Goal: Task Accomplishment & Management: Manage account settings

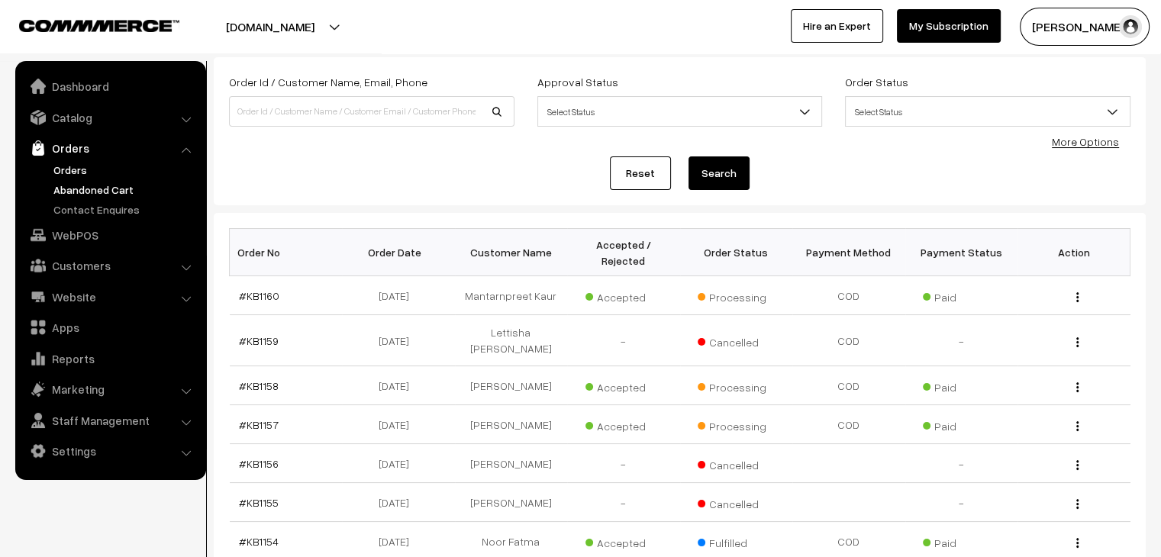
drag, startPoint x: 0, startPoint y: 0, endPoint x: 119, endPoint y: 195, distance: 228.2
click at [119, 195] on link "Abandoned Cart" at bounding box center [125, 190] width 151 height 16
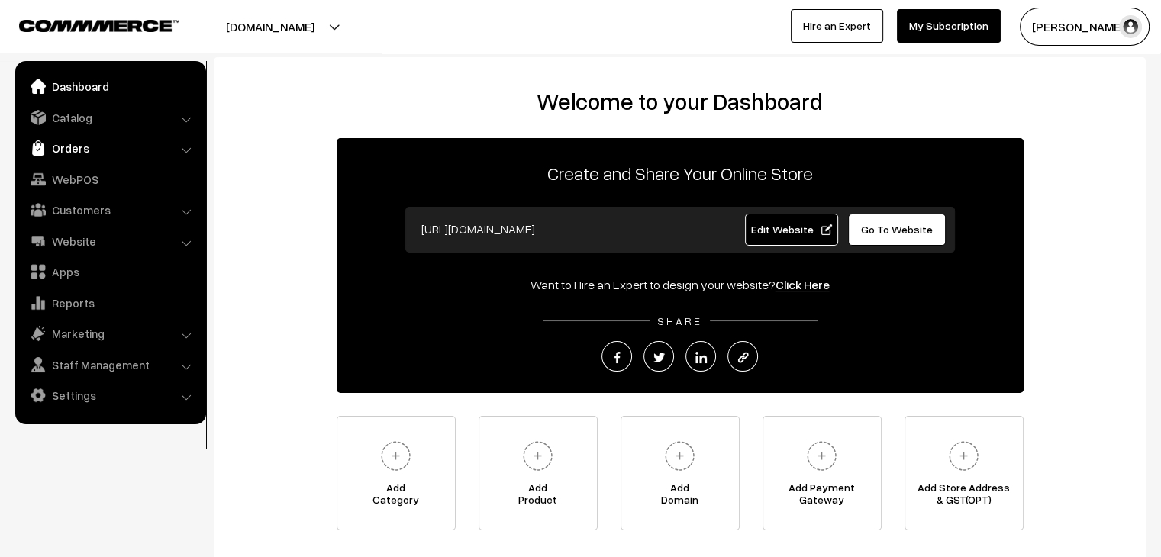
click at [109, 144] on link "Orders" at bounding box center [110, 147] width 182 height 27
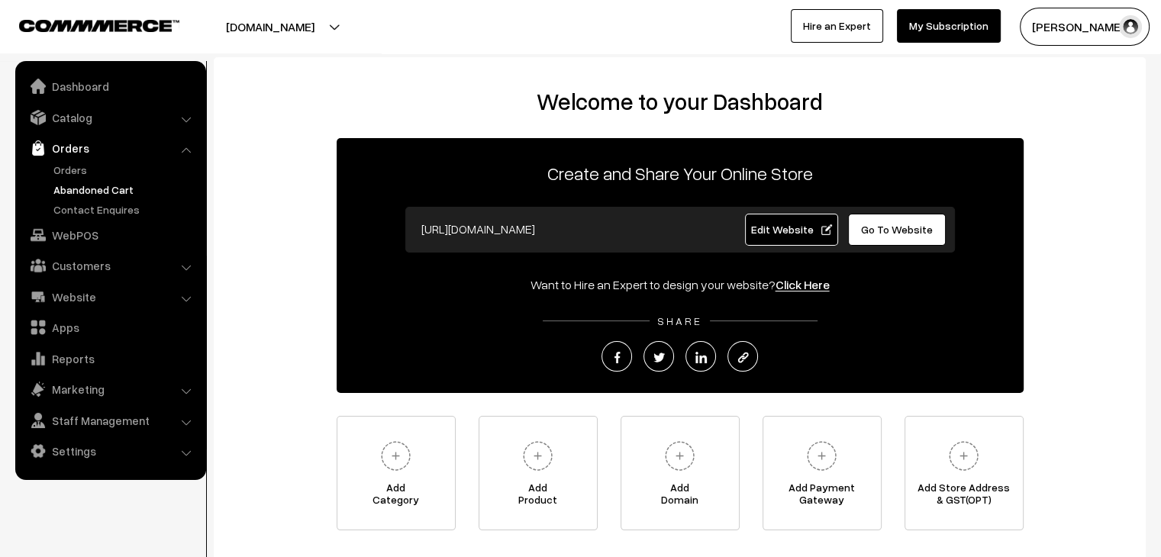
click at [71, 193] on link "Abandoned Cart" at bounding box center [125, 190] width 151 height 16
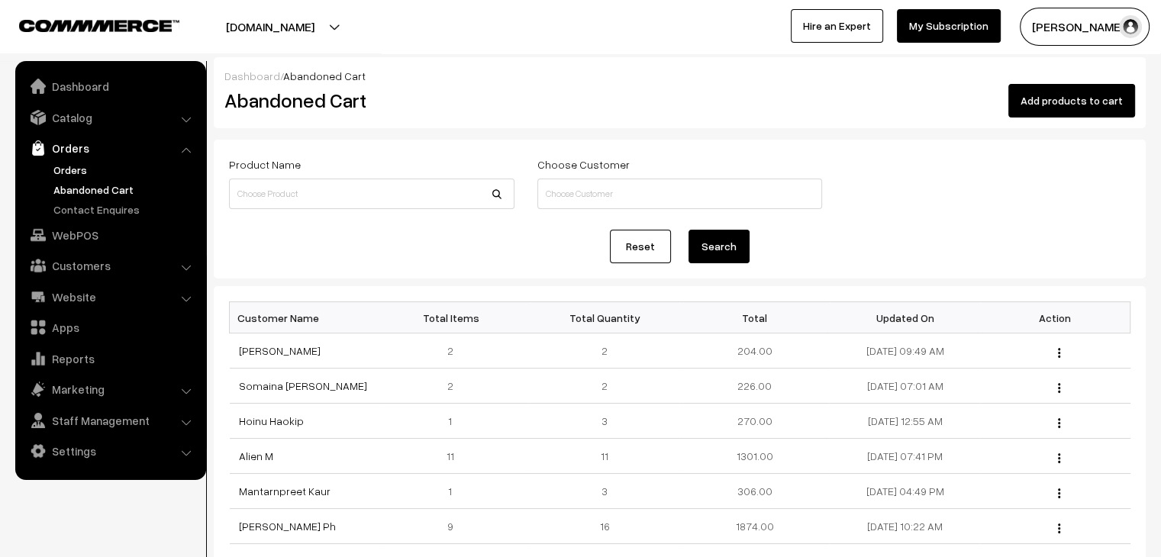
click at [87, 166] on link "Orders" at bounding box center [125, 170] width 151 height 16
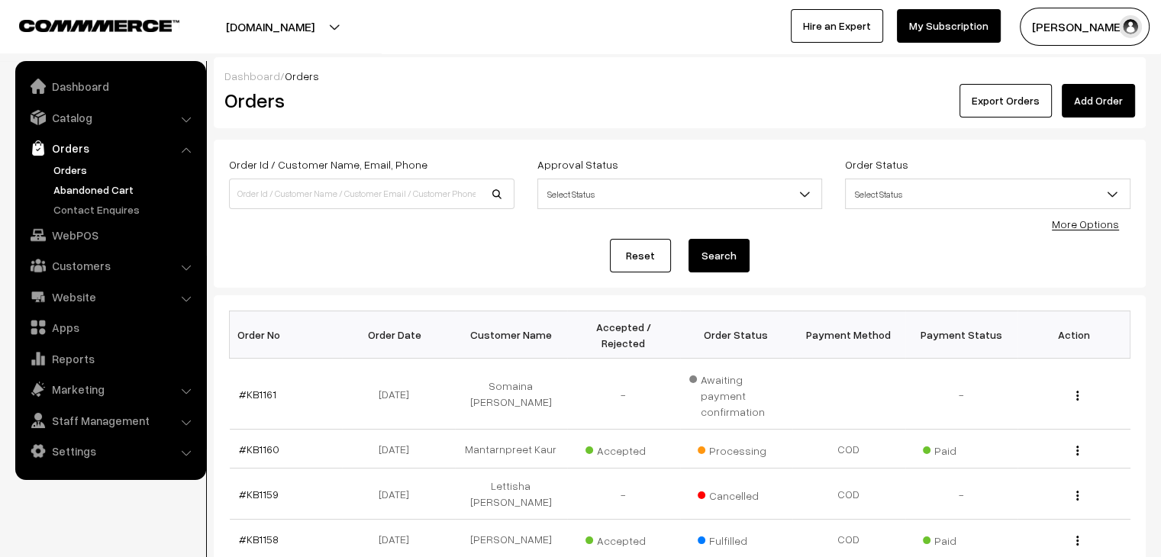
click at [91, 192] on link "Abandoned Cart" at bounding box center [125, 190] width 151 height 16
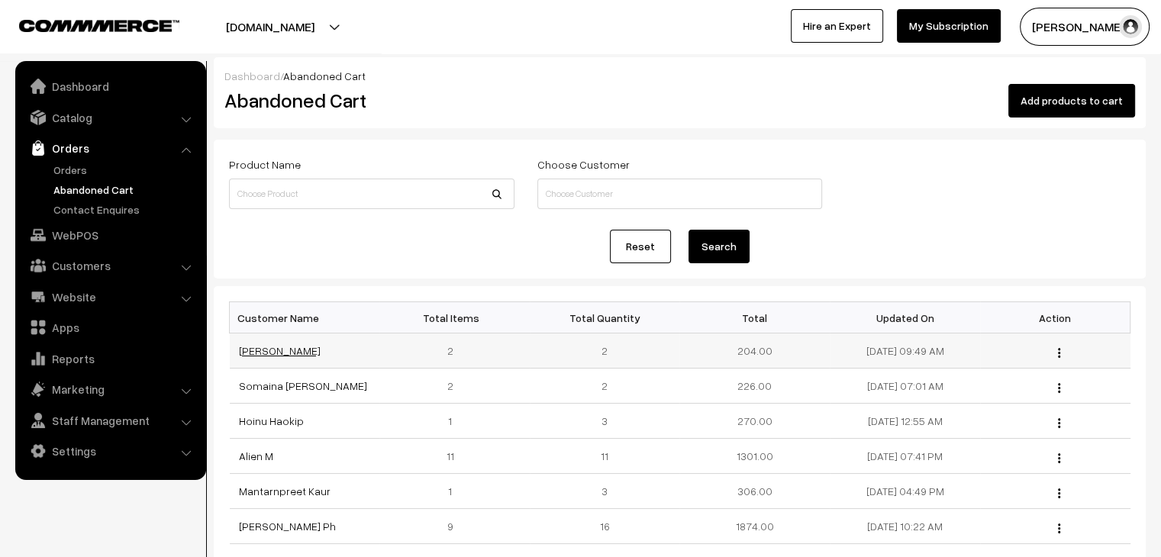
click at [278, 352] on link "[PERSON_NAME]" at bounding box center [280, 350] width 82 height 13
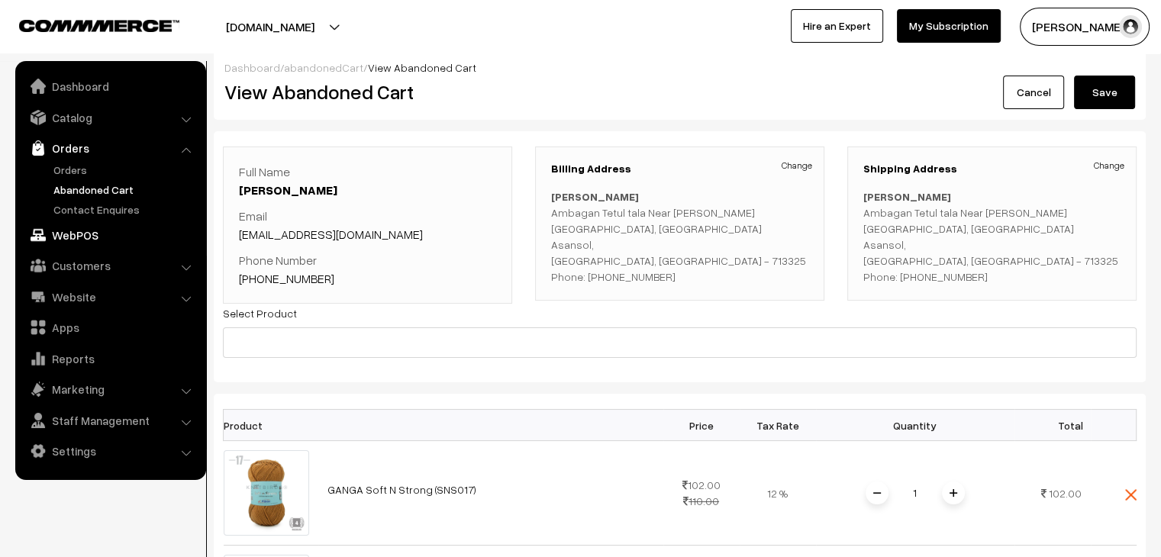
scroll to position [9, 0]
click at [75, 169] on link "Orders" at bounding box center [125, 170] width 151 height 16
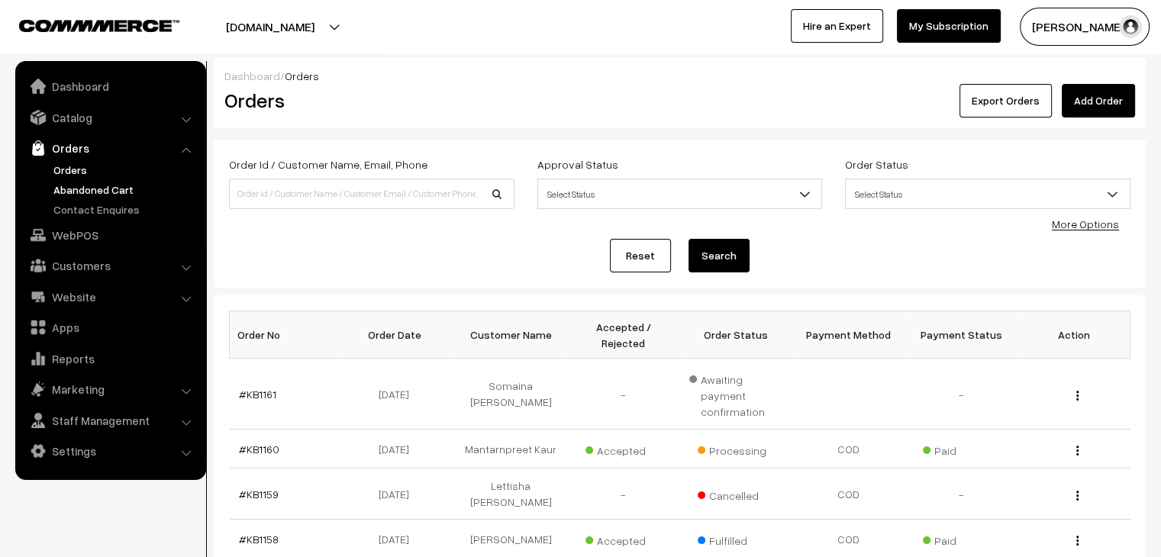
click at [67, 186] on link "Abandoned Cart" at bounding box center [125, 190] width 151 height 16
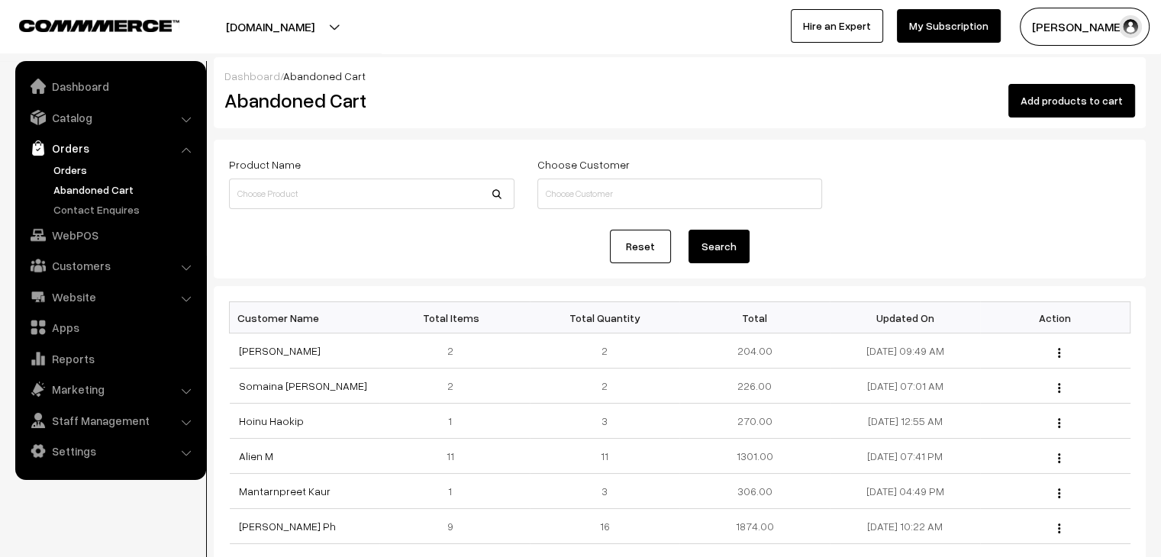
click at [96, 169] on link "Orders" at bounding box center [125, 170] width 151 height 16
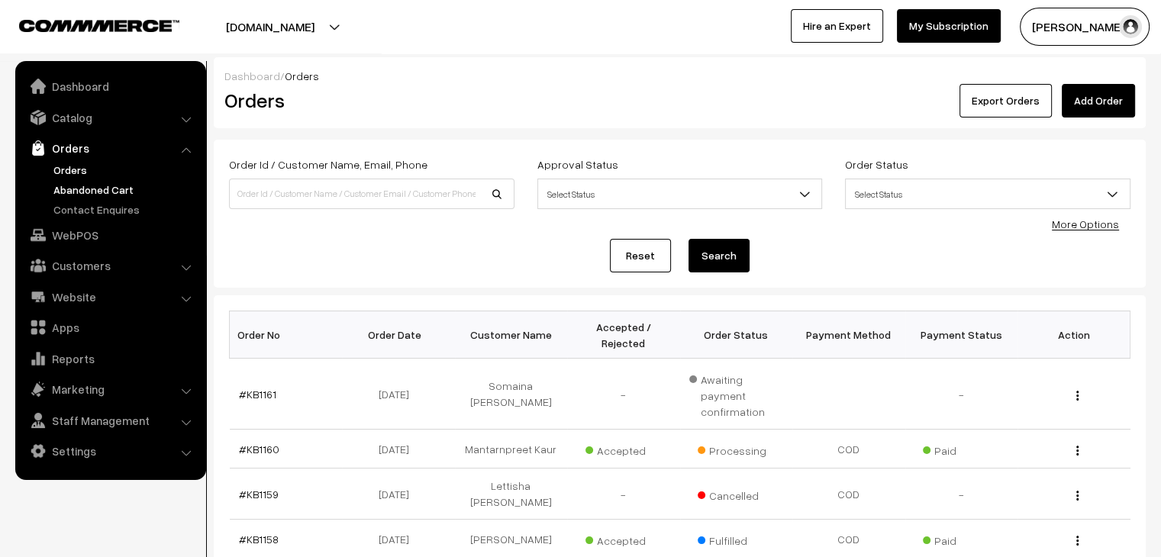
click at [106, 186] on link "Abandoned Cart" at bounding box center [125, 190] width 151 height 16
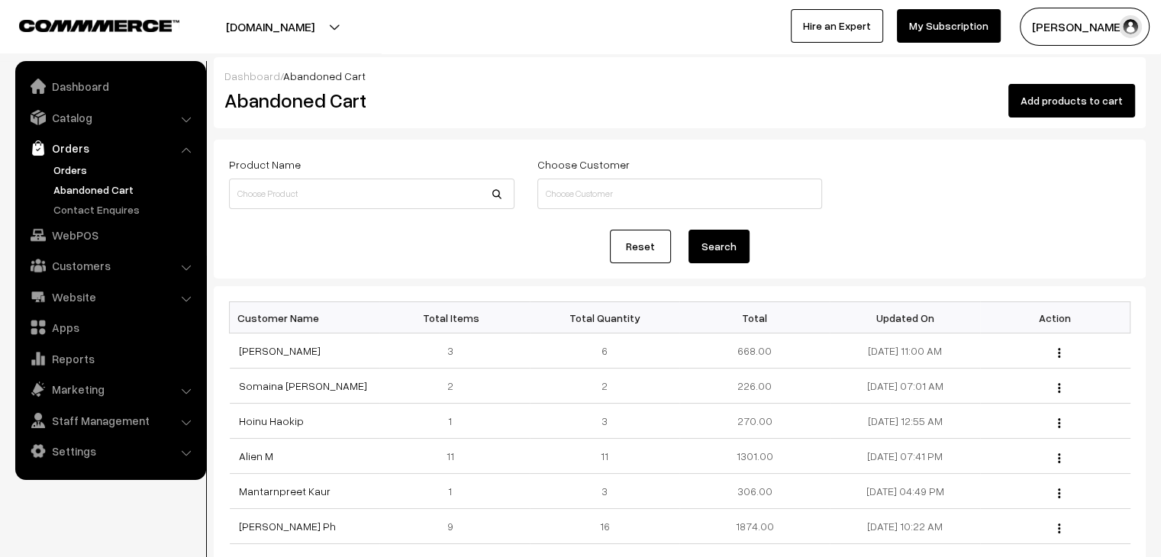
click at [76, 167] on link "Orders" at bounding box center [125, 170] width 151 height 16
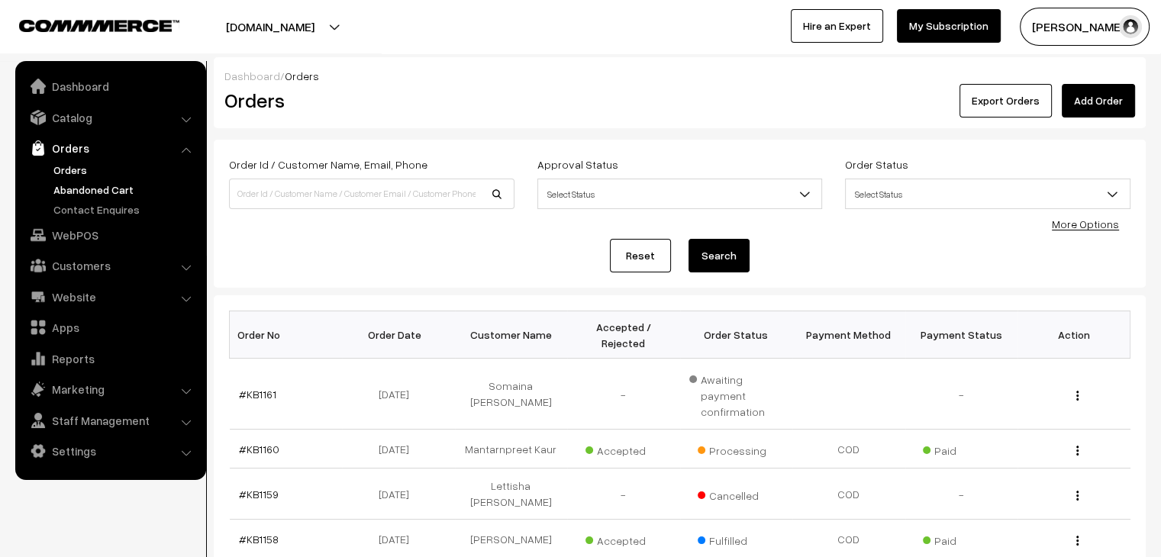
click at [75, 184] on link "Abandoned Cart" at bounding box center [125, 190] width 151 height 16
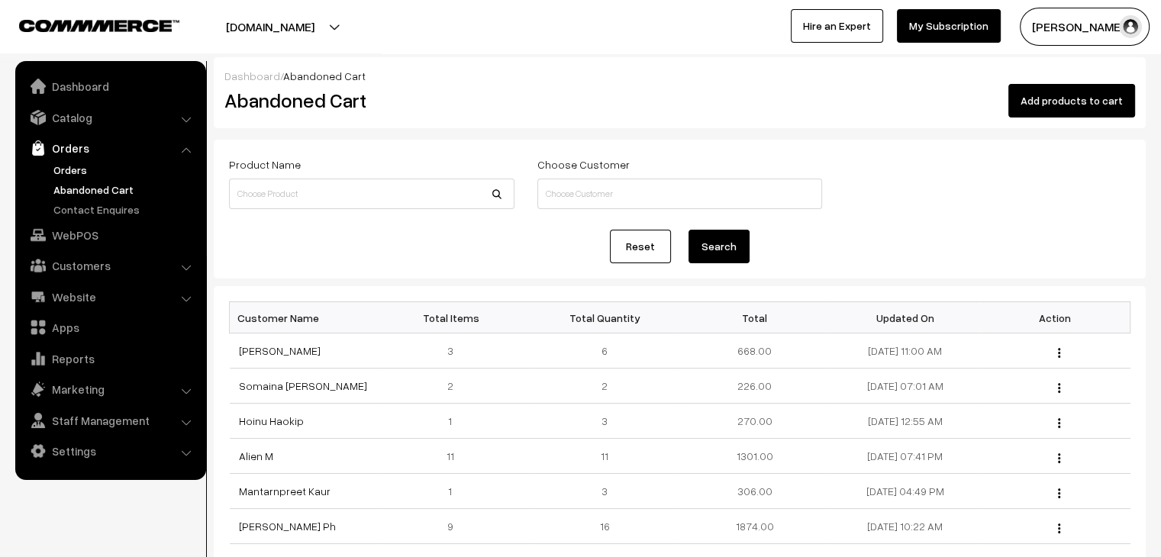
click at [79, 173] on link "Orders" at bounding box center [125, 170] width 151 height 16
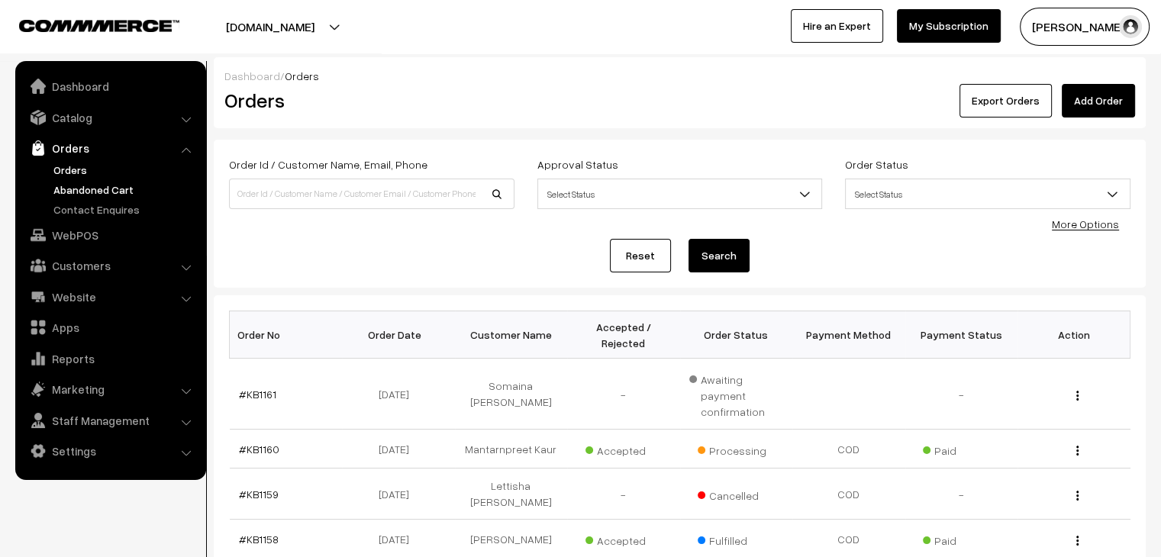
click at [111, 187] on link "Abandoned Cart" at bounding box center [125, 190] width 151 height 16
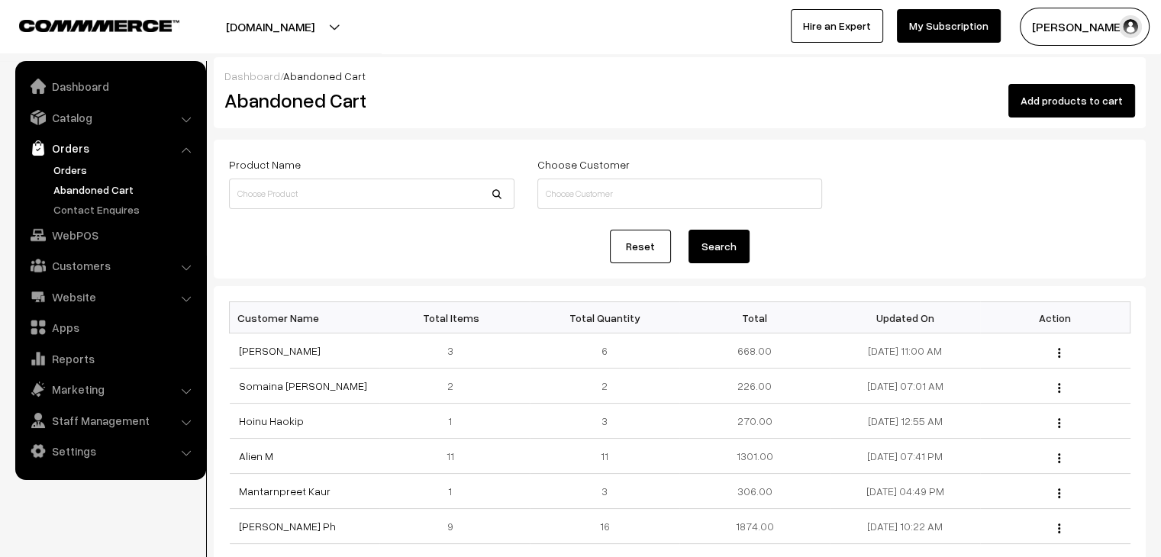
click at [81, 167] on link "Orders" at bounding box center [125, 170] width 151 height 16
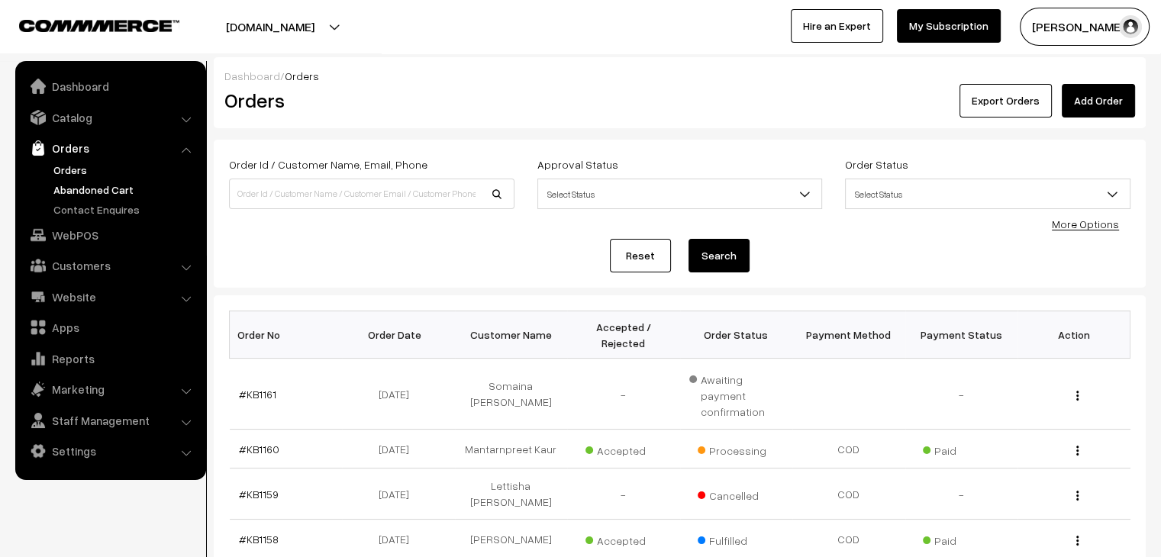
click at [134, 188] on link "Abandoned Cart" at bounding box center [125, 190] width 151 height 16
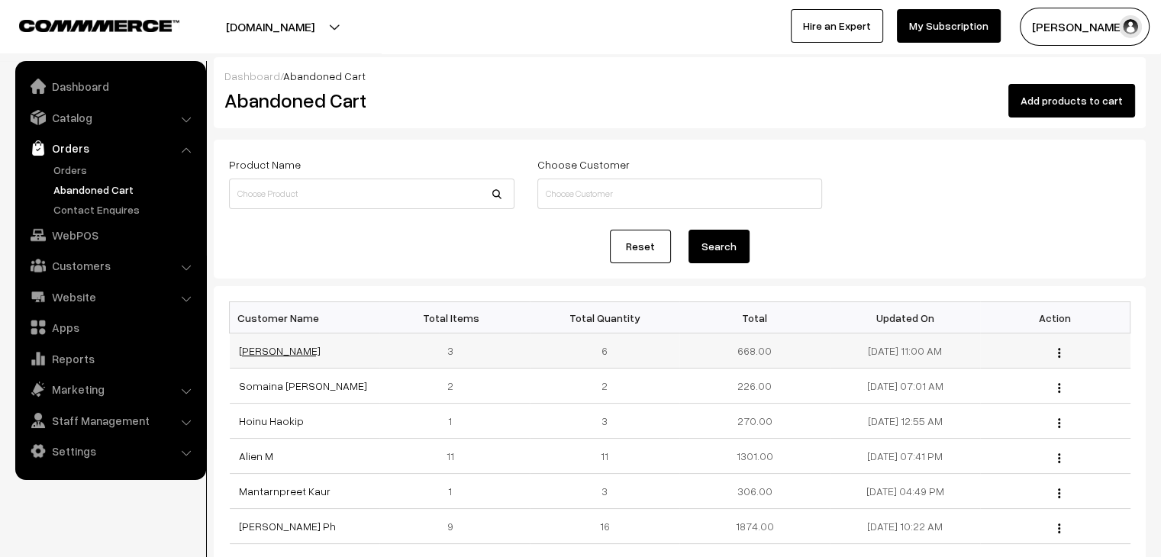
click at [258, 353] on link "[PERSON_NAME]" at bounding box center [280, 350] width 82 height 13
